Goal: Task Accomplishment & Management: Complete application form

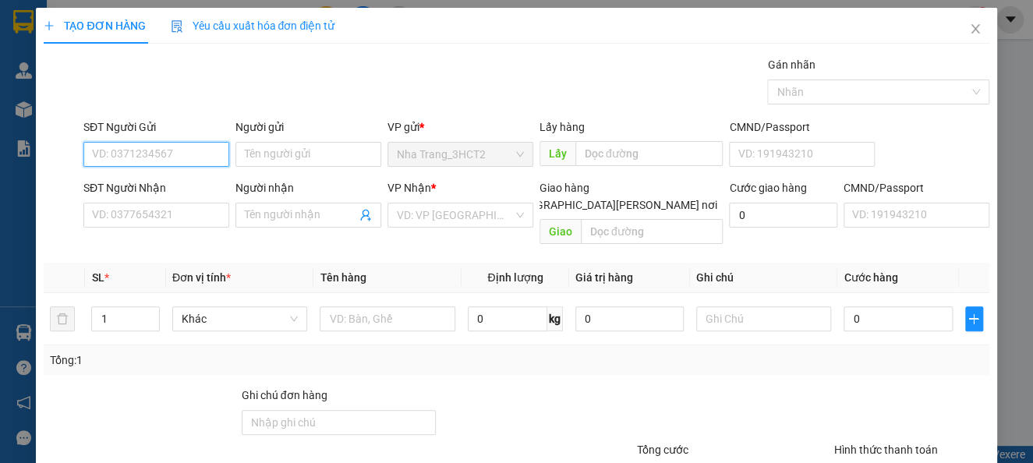
click at [156, 160] on input "SĐT Người Gửi" at bounding box center [156, 154] width 146 height 25
type input "0982801582"
click at [177, 187] on div "0982801582 - [PERSON_NAME]" at bounding box center [169, 185] width 154 height 17
type input "PHƯƠNG"
type input "0909636293"
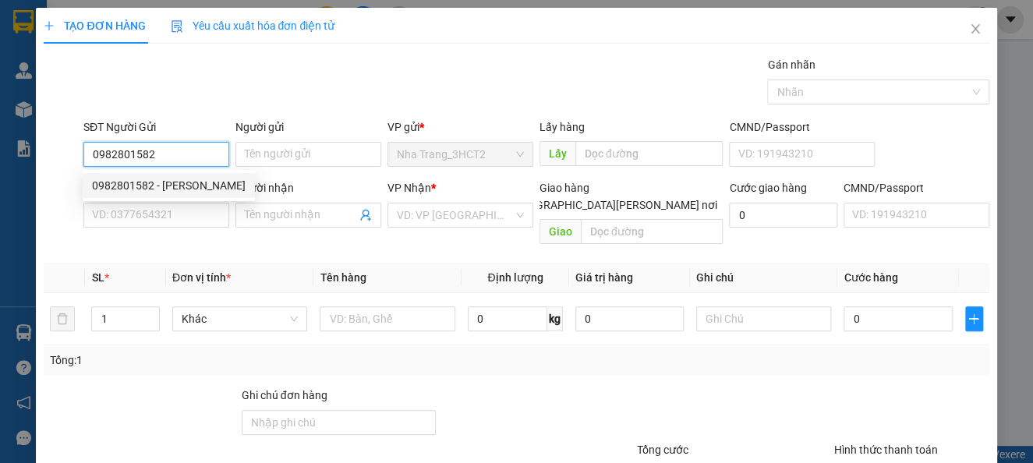
type input "HẰNG - MEDILAB"
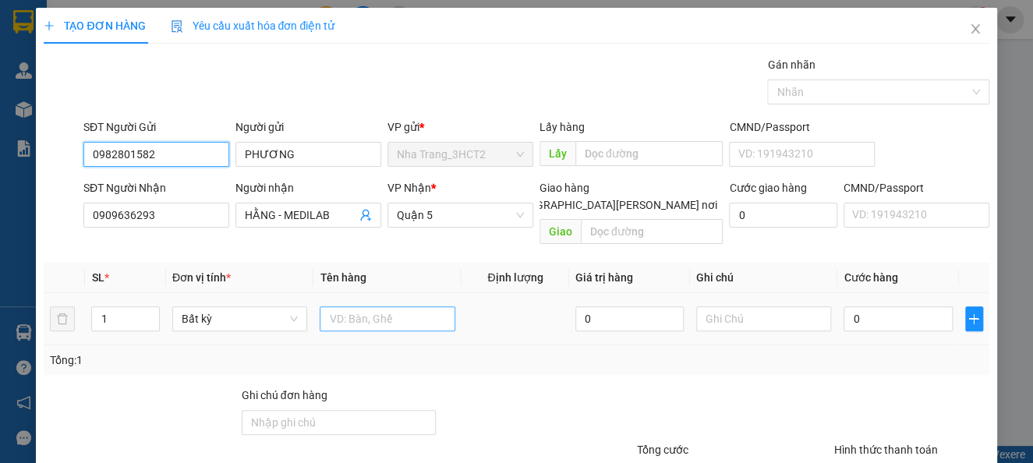
type input "0982801582"
click at [356, 306] on input "text" at bounding box center [388, 318] width 136 height 25
type input "1TX"
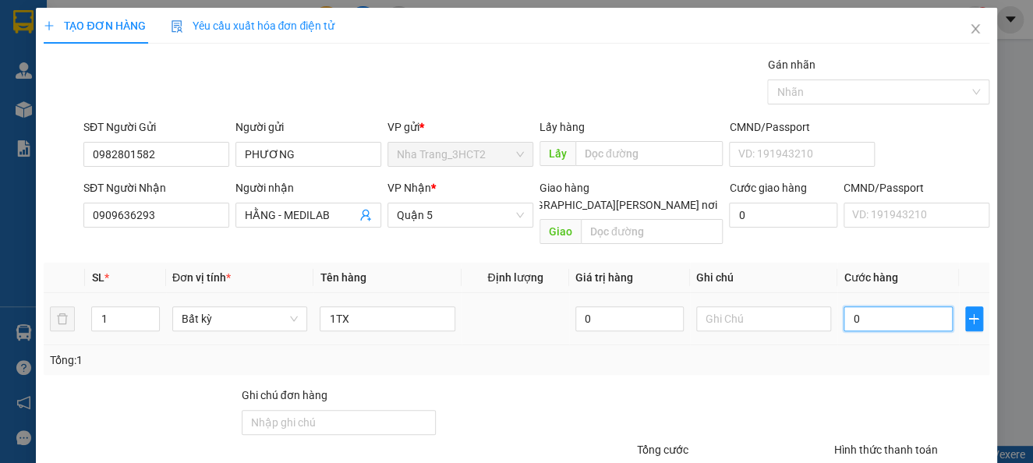
click at [876, 306] on input "0" at bounding box center [898, 318] width 108 height 25
type input "2"
type input "20"
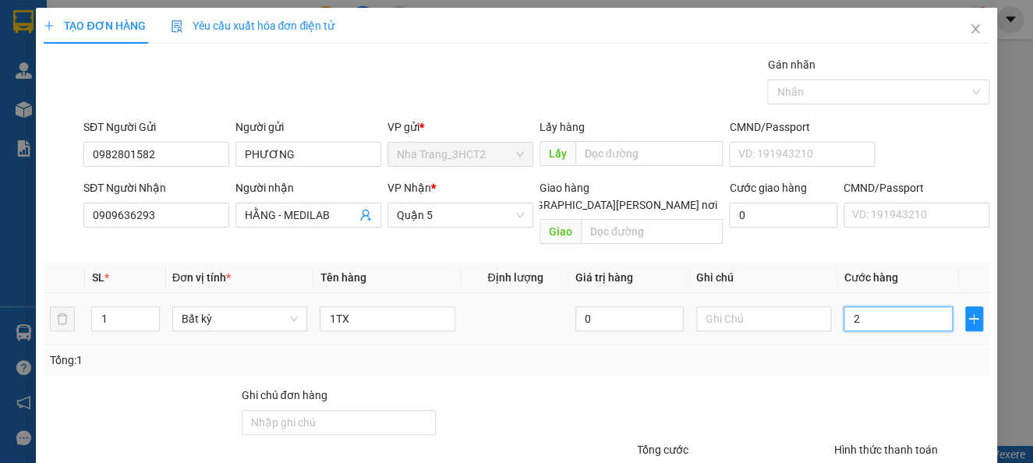
type input "20"
type input "20.000"
click at [851, 352] on div "Tổng: 1" at bounding box center [516, 360] width 933 height 17
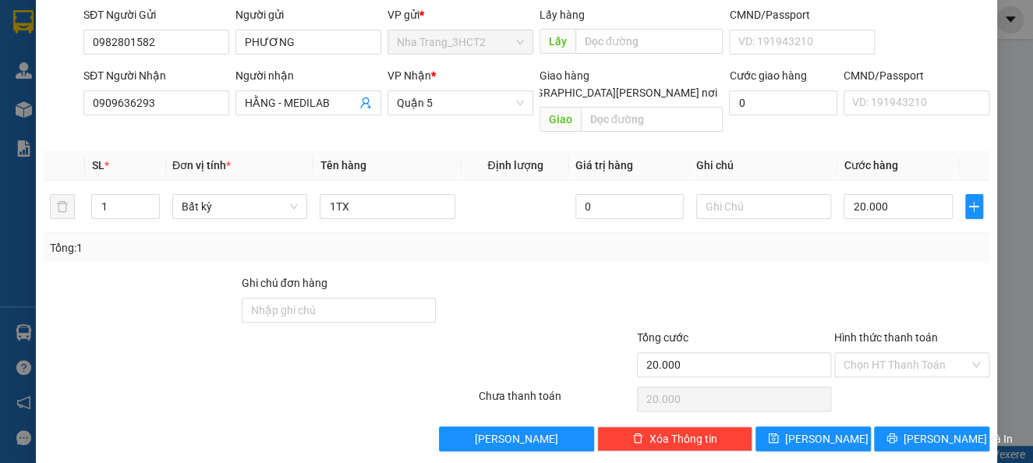
scroll to position [113, 0]
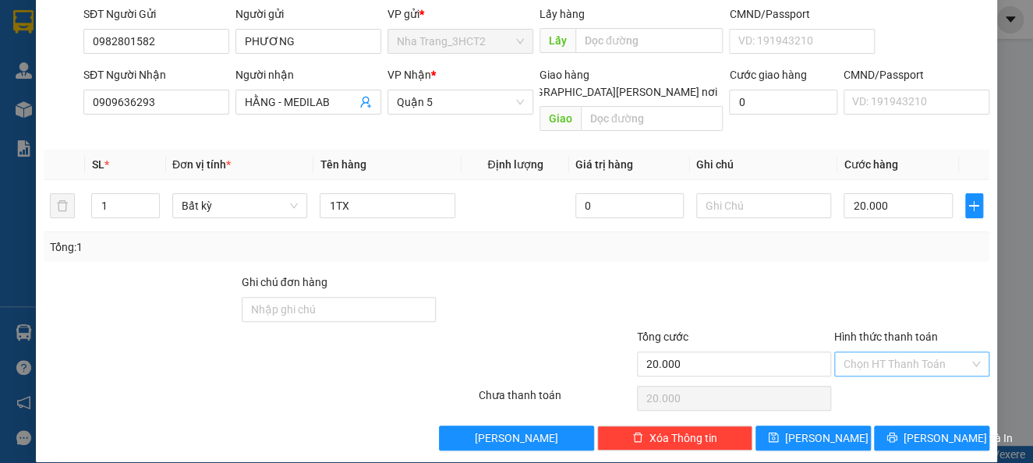
click at [860, 352] on input "Hình thức thanh toán" at bounding box center [907, 363] width 126 height 23
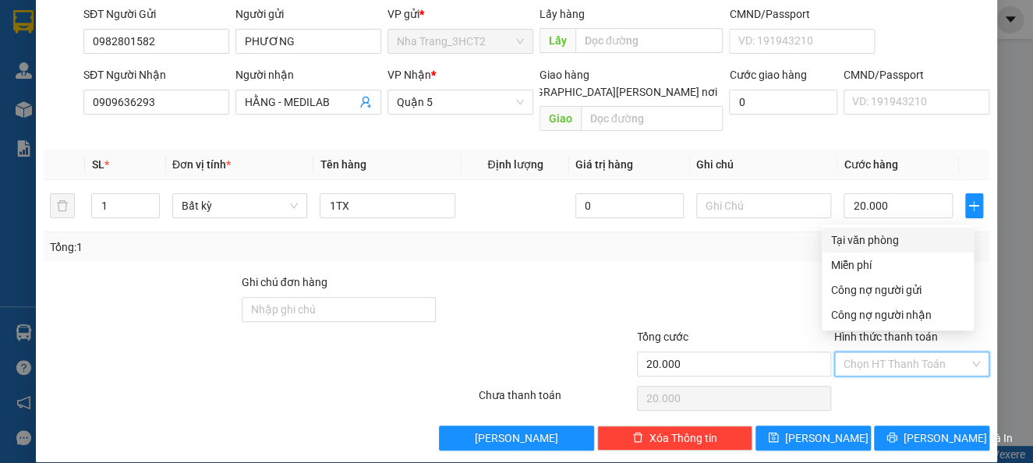
click at [865, 232] on div "Tại văn phòng" at bounding box center [897, 240] width 133 height 17
type input "0"
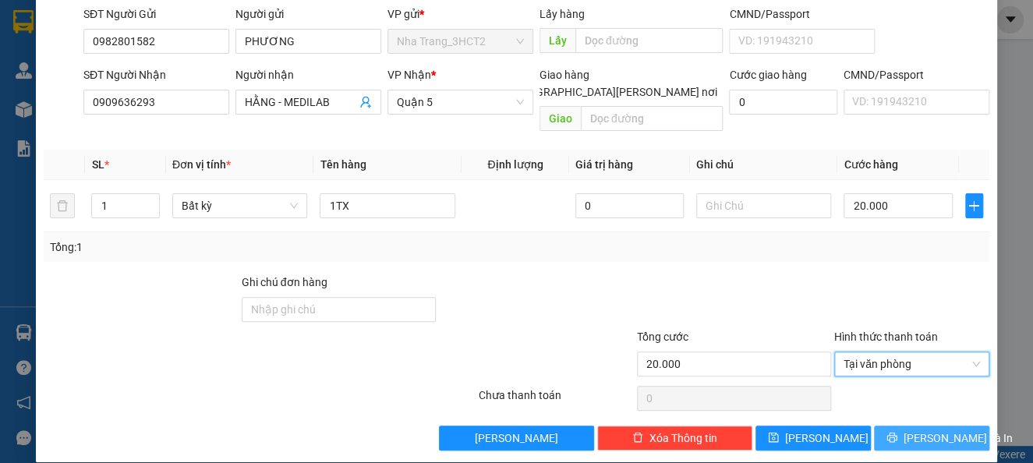
click at [904, 430] on span "[PERSON_NAME] và In" at bounding box center [958, 438] width 109 height 17
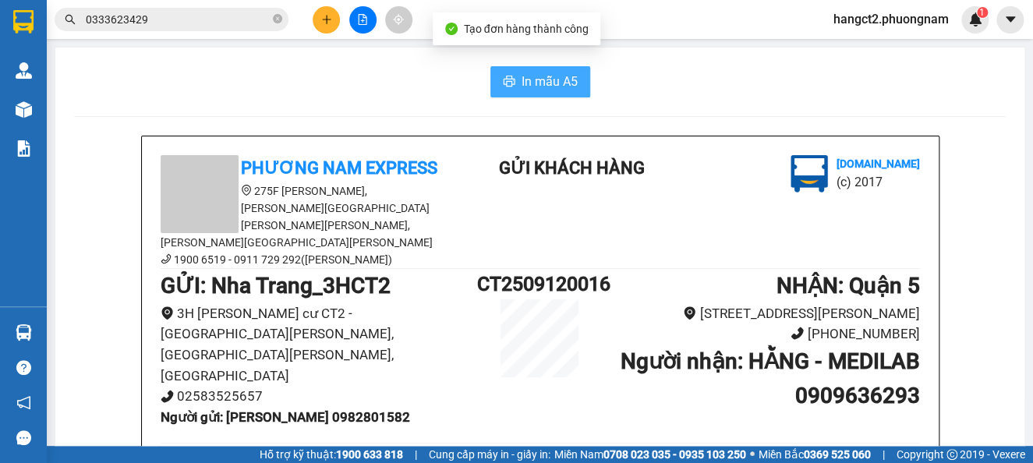
click at [576, 81] on button "In mẫu A5" at bounding box center [540, 81] width 100 height 31
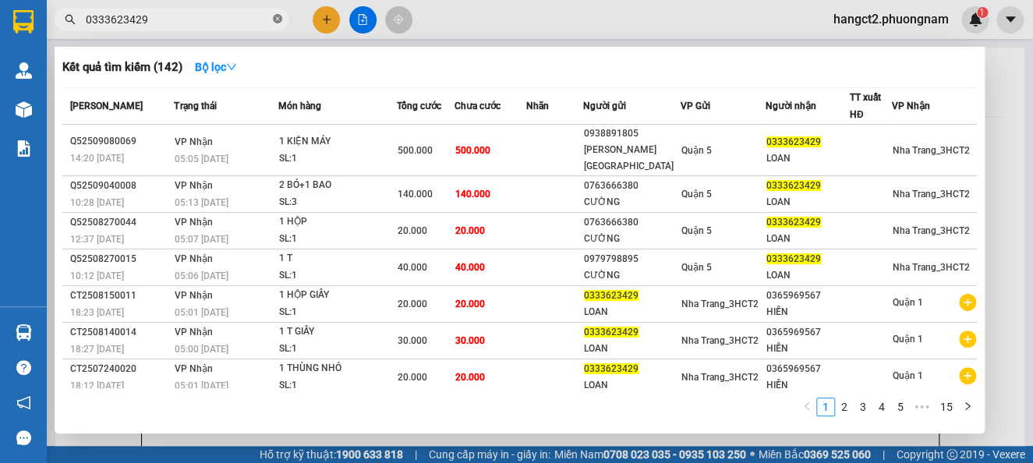
click at [276, 15] on icon "close-circle" at bounding box center [277, 18] width 9 height 9
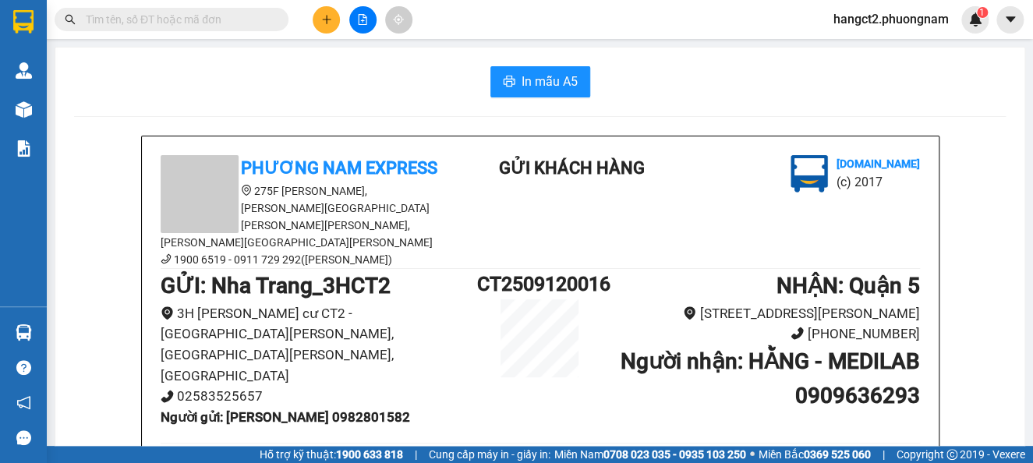
click at [232, 11] on input "text" at bounding box center [178, 19] width 184 height 17
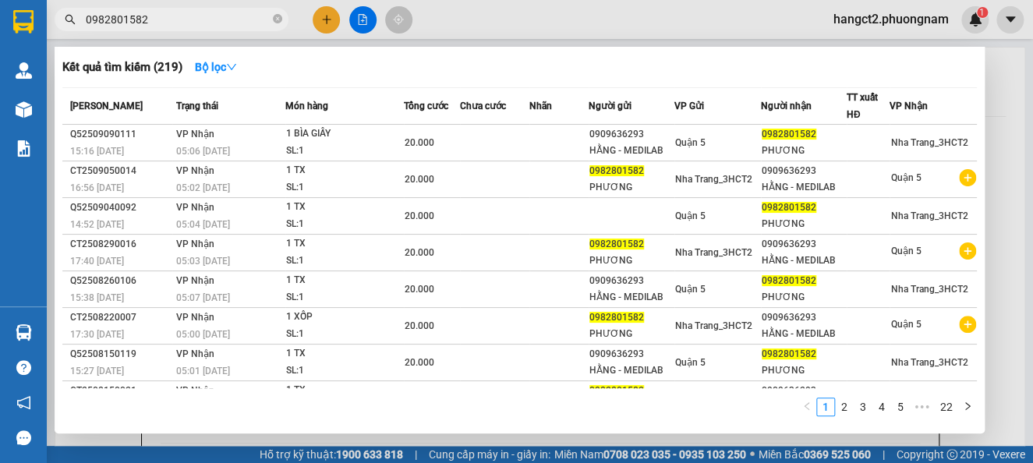
type input "0982801582"
